Goal: Task Accomplishment & Management: Manage account settings

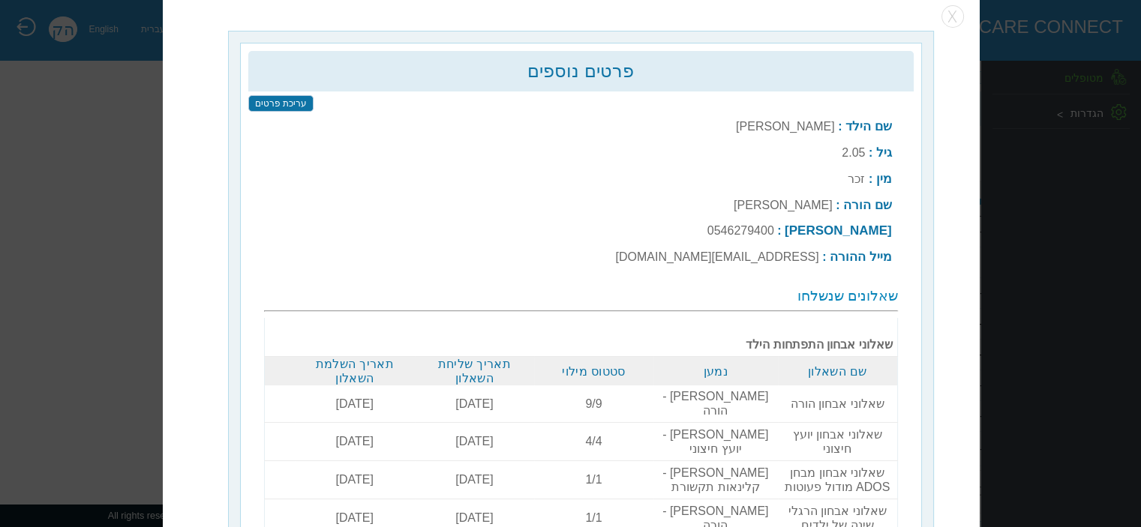
scroll to position [28, 0]
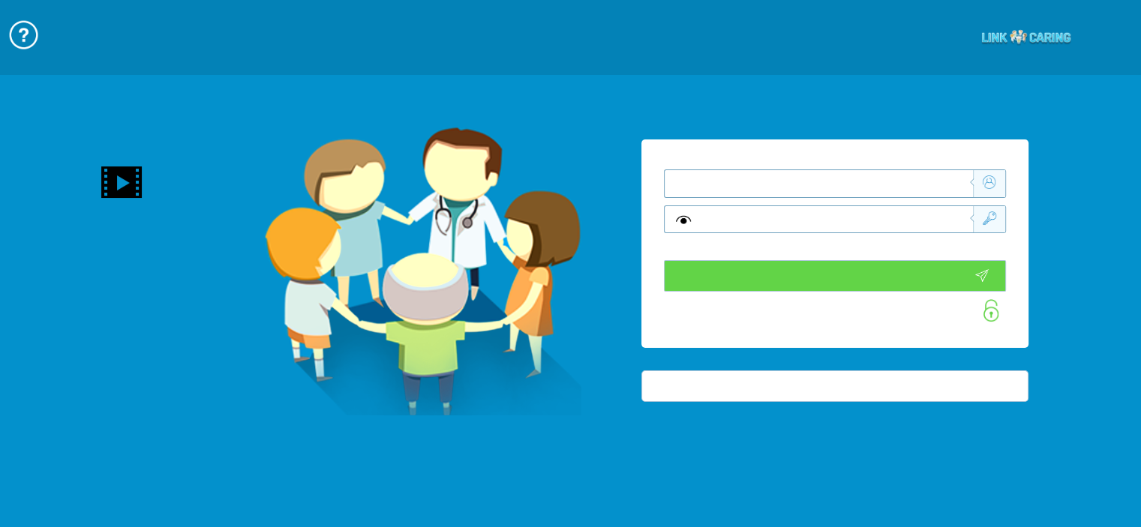
type input "התחבר עכשיו"
type input "עדיין לא? צור חשבון!"
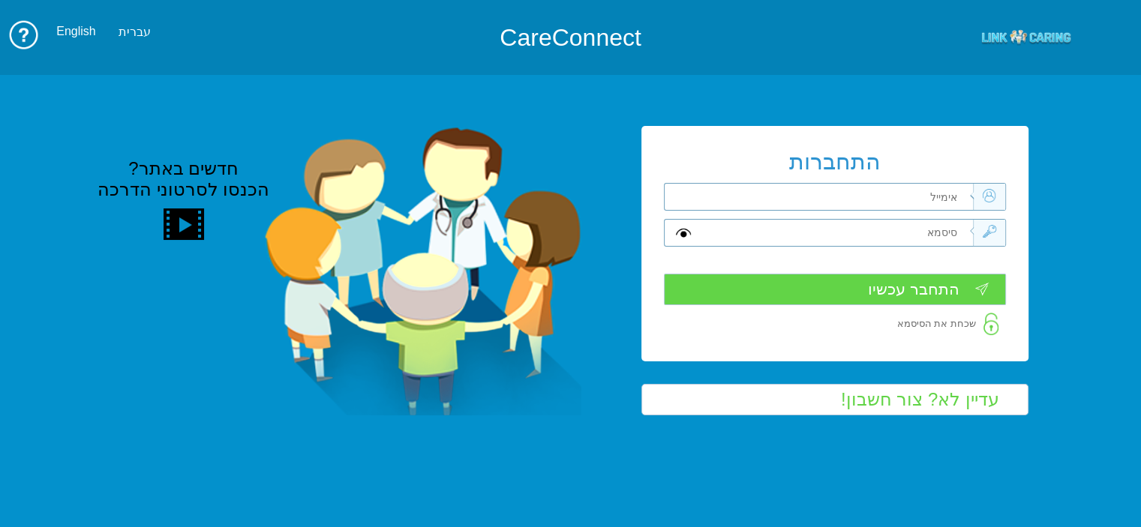
drag, startPoint x: 0, startPoint y: 0, endPoint x: 852, endPoint y: 190, distance: 873.0
click at [852, 220] on input "text" at bounding box center [838, 233] width 270 height 26
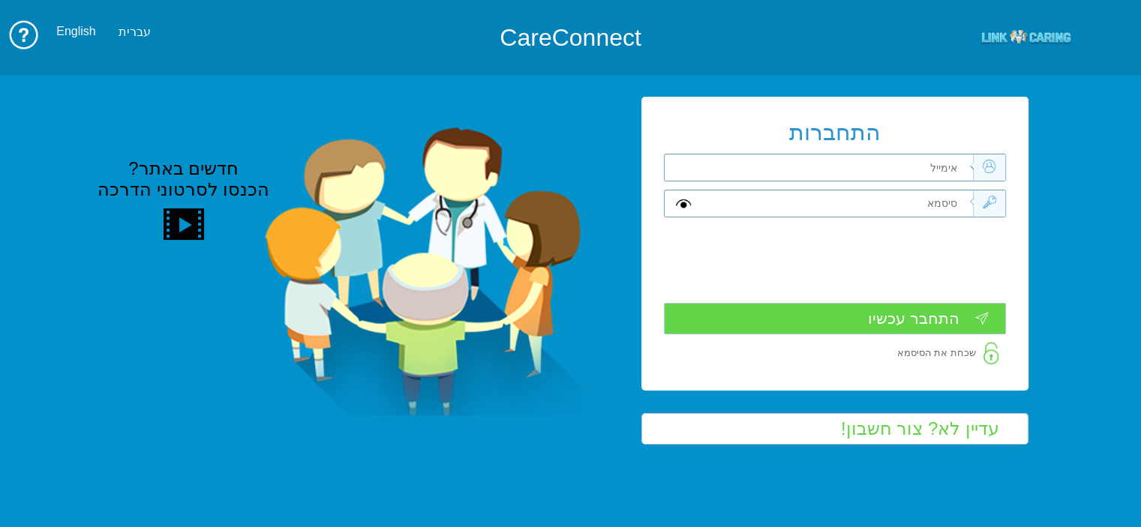
click at [865, 175] on input "text" at bounding box center [838, 168] width 270 height 26
type input "[EMAIL_ADDRESS][DOMAIN_NAME]"
type input "Aa"
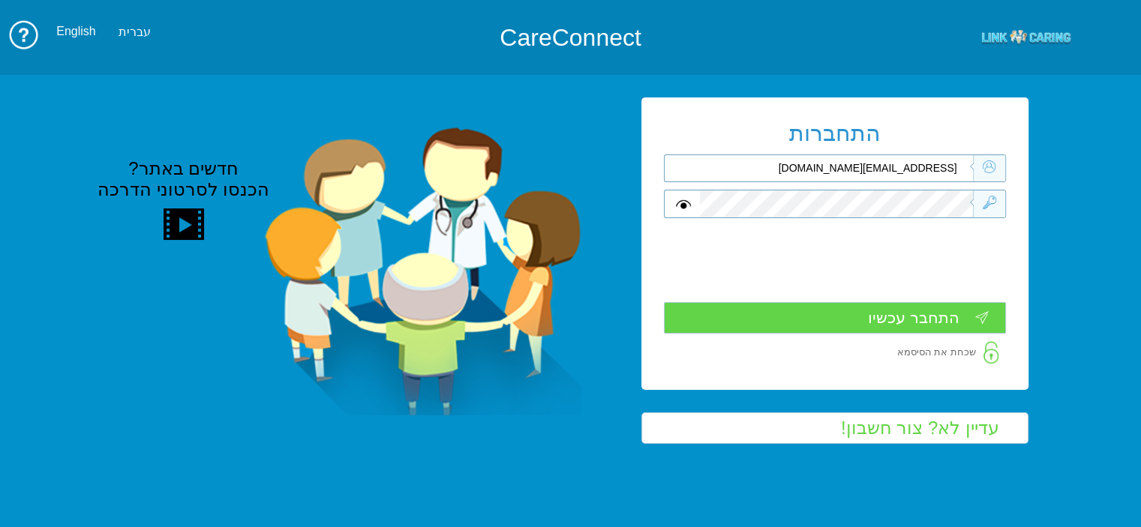
click at [914, 320] on input "התחבר עכשיו" at bounding box center [835, 318] width 342 height 32
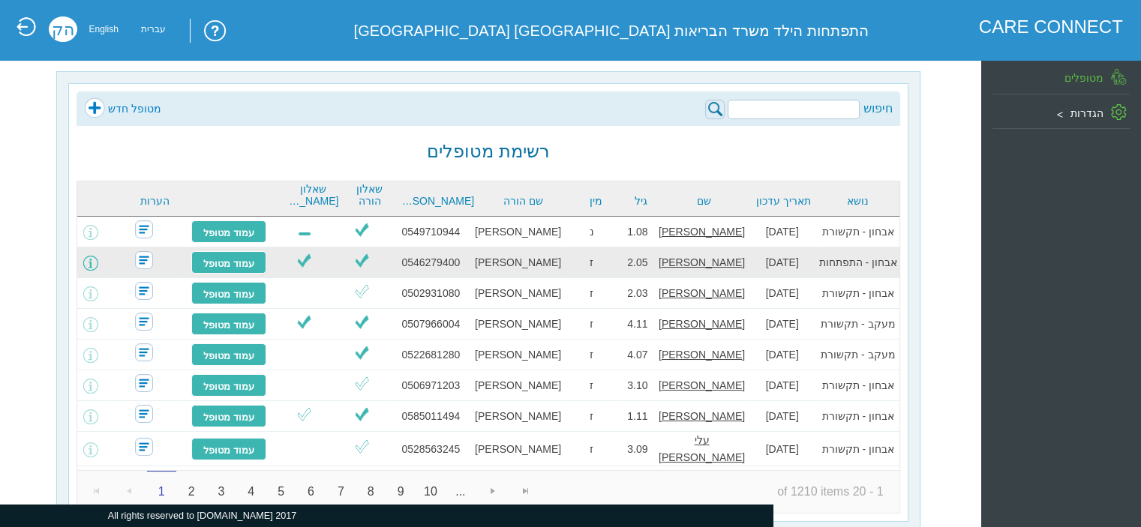
click at [98, 260] on span at bounding box center [90, 263] width 15 height 15
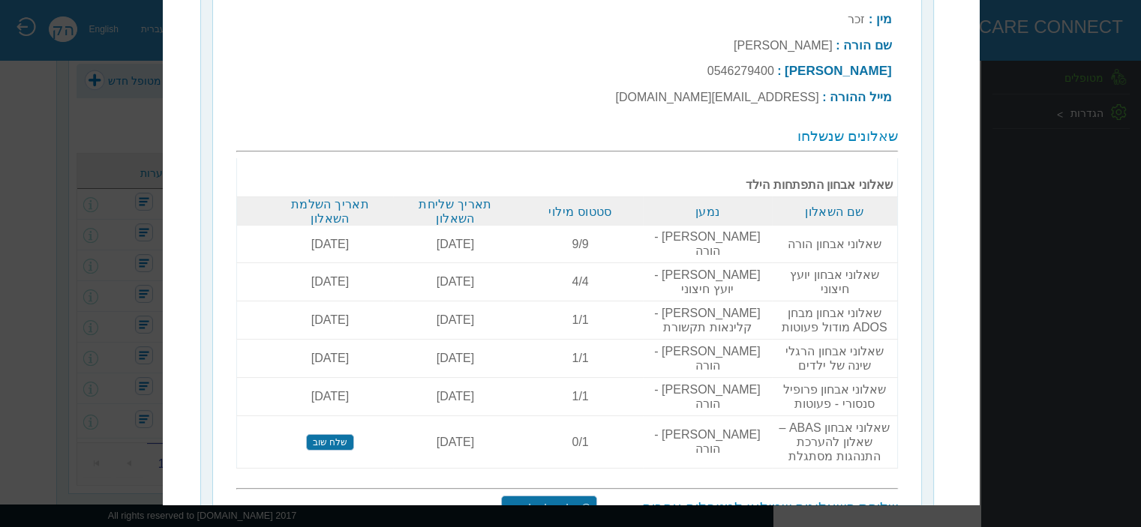
scroll to position [139, 0]
